Goal: Task Accomplishment & Management: Use online tool/utility

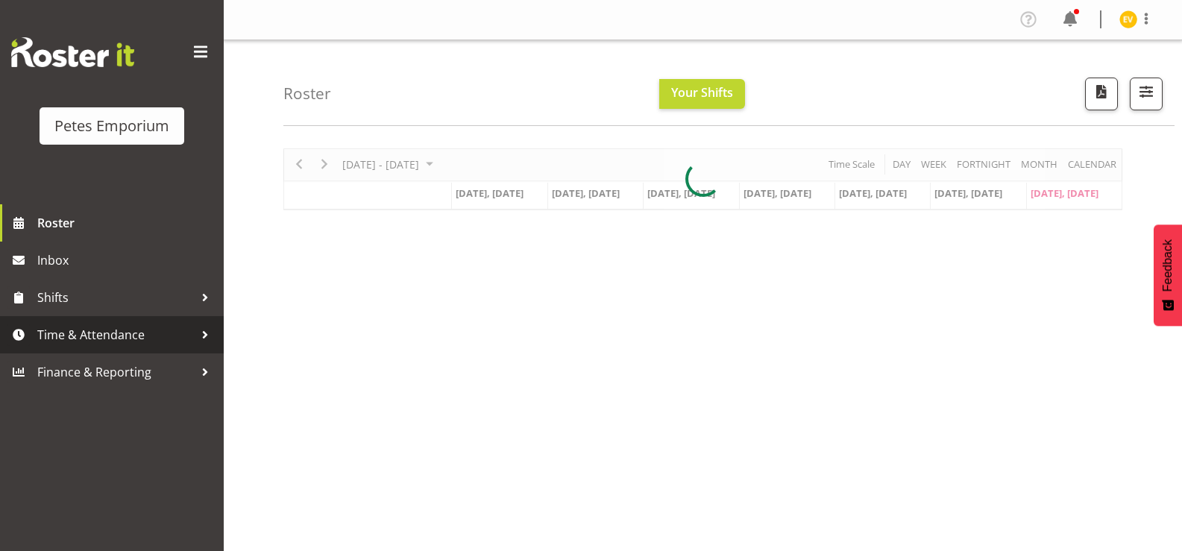
click at [160, 327] on span "Time & Attendance" at bounding box center [115, 335] width 157 height 22
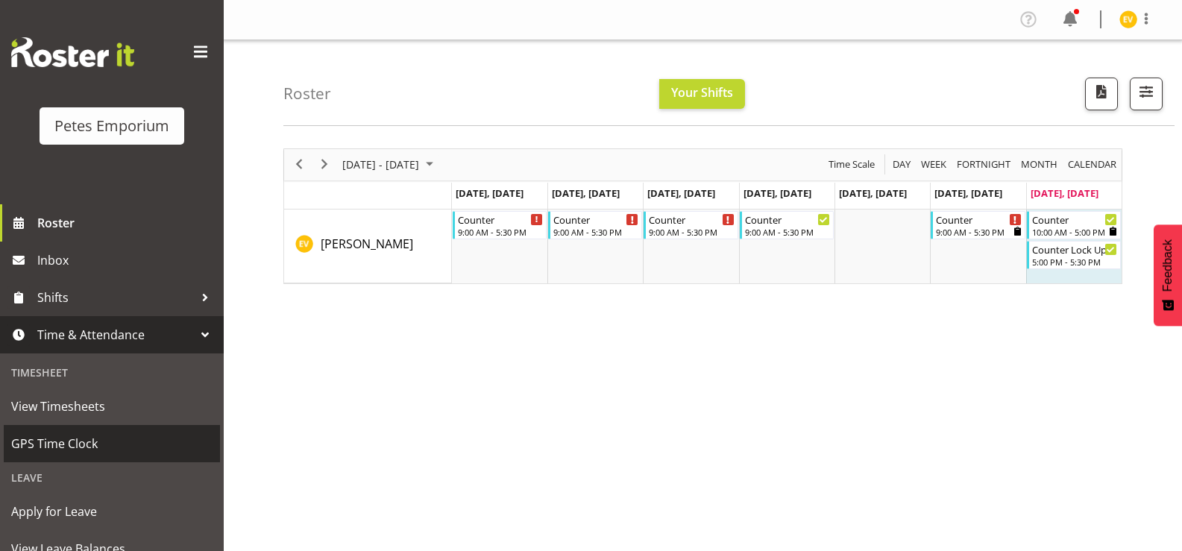
click at [93, 448] on span "GPS Time Clock" at bounding box center [111, 444] width 201 height 22
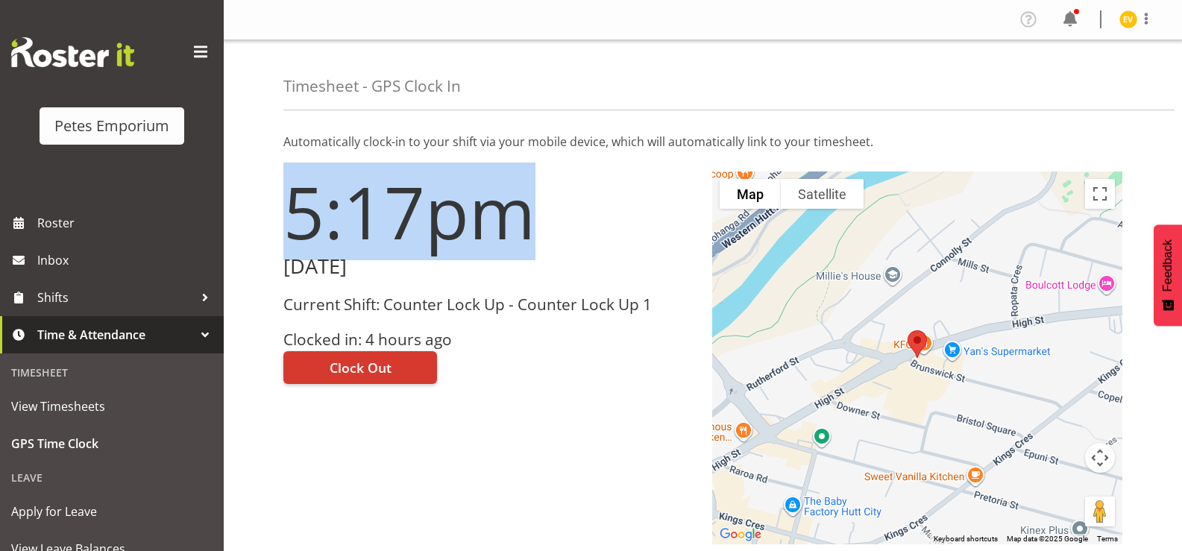
drag, startPoint x: 279, startPoint y: 202, endPoint x: 586, endPoint y: 245, distance: 310.3
click at [586, 245] on div "5:17pm [DATE] Current Shift: Counter Lock Up - Counter Lock Up 1 Clocked in: 4 …" at bounding box center [489, 358] width 429 height 391
click at [598, 245] on h1 "5:17pm" at bounding box center [488, 212] width 411 height 81
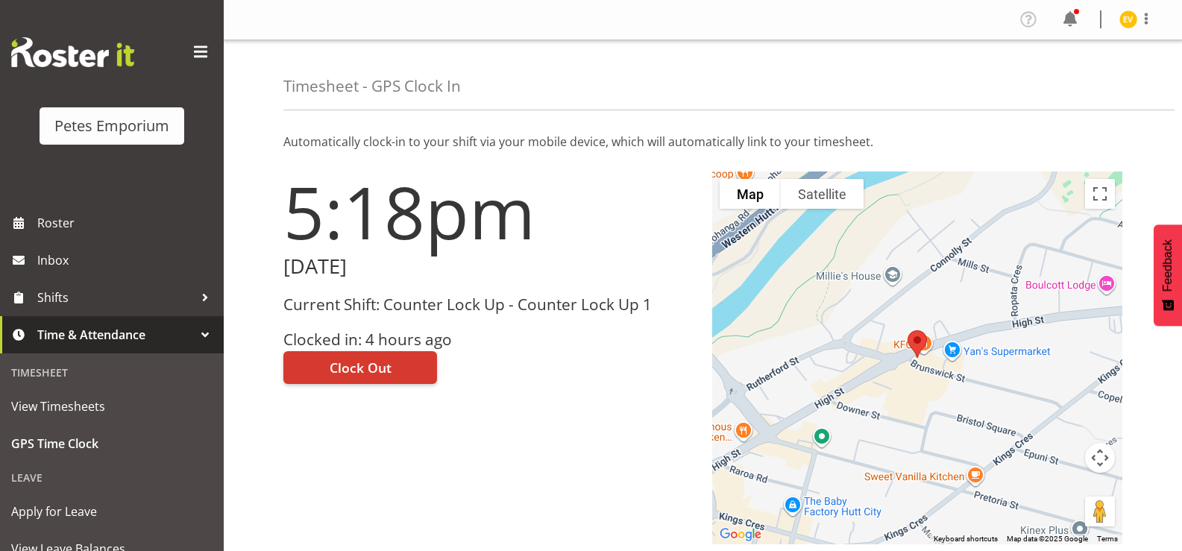
drag, startPoint x: 532, startPoint y: 220, endPoint x: 200, endPoint y: 190, distance: 333.3
click at [200, 190] on div "Petes Emporium Roster Inbox Shifts Time & Attendance Timesheet View Timesheets …" at bounding box center [591, 359] width 1182 height 718
click at [297, 218] on h1 "5:18pm" at bounding box center [488, 212] width 411 height 81
click at [391, 365] on button "Clock Out" at bounding box center [360, 367] width 154 height 33
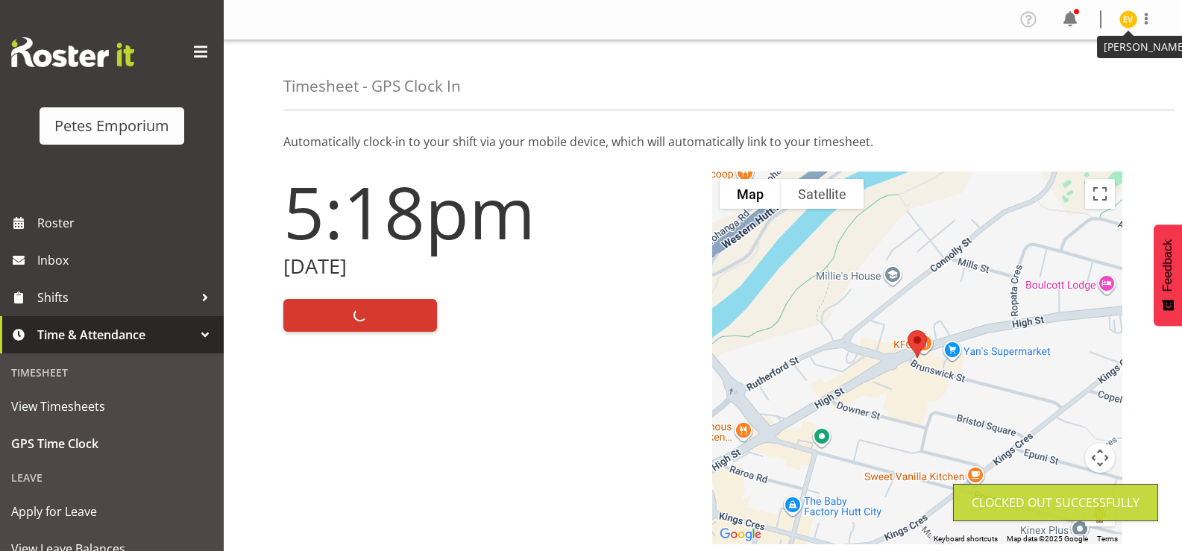
click at [1125, 22] on img at bounding box center [1129, 19] width 18 height 18
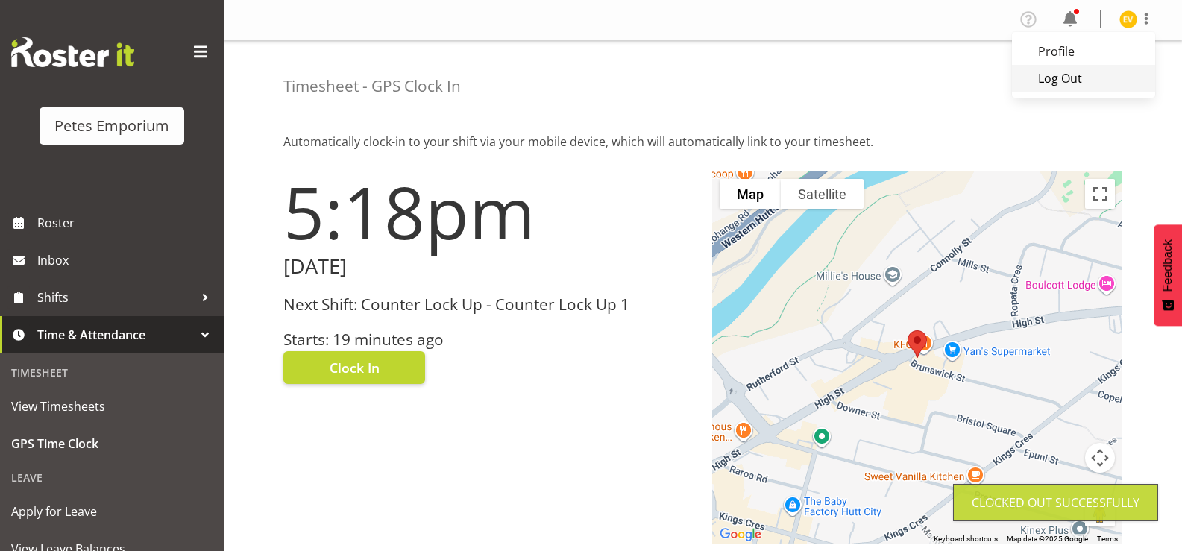
click at [1085, 75] on link "Log Out" at bounding box center [1083, 78] width 143 height 27
